Goal: Information Seeking & Learning: Learn about a topic

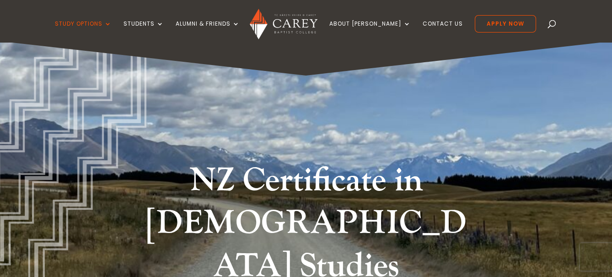
click at [552, 26] on span at bounding box center [552, 26] width 0 height 0
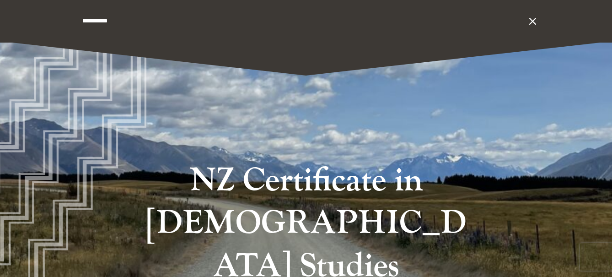
type input "**********"
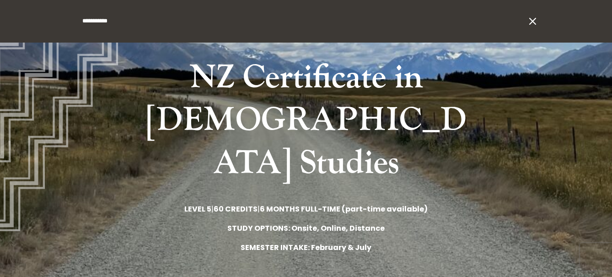
scroll to position [103, 0]
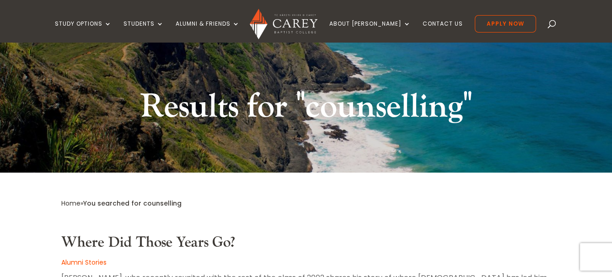
scroll to position [38, 0]
